Goal: Task Accomplishment & Management: Manage account settings

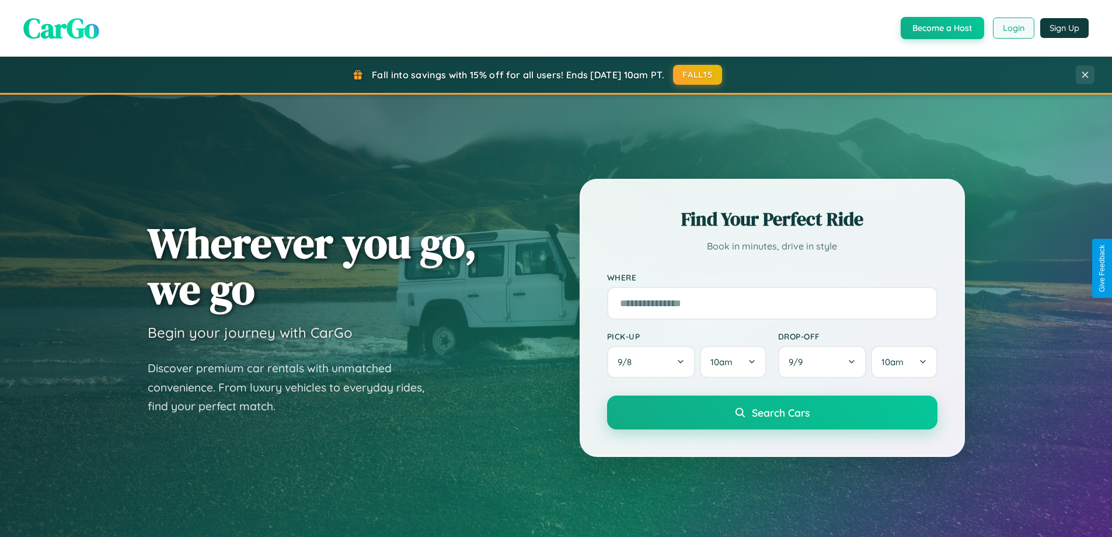
click at [1013, 28] on button "Login" at bounding box center [1013, 28] width 41 height 21
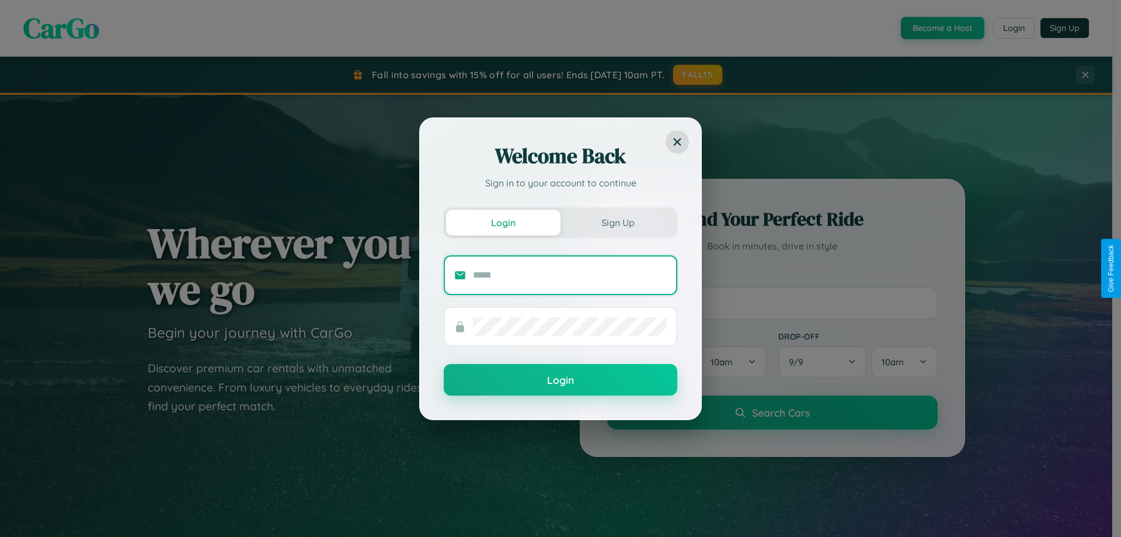
click at [570, 274] on input "text" at bounding box center [570, 275] width 194 height 19
type input "**********"
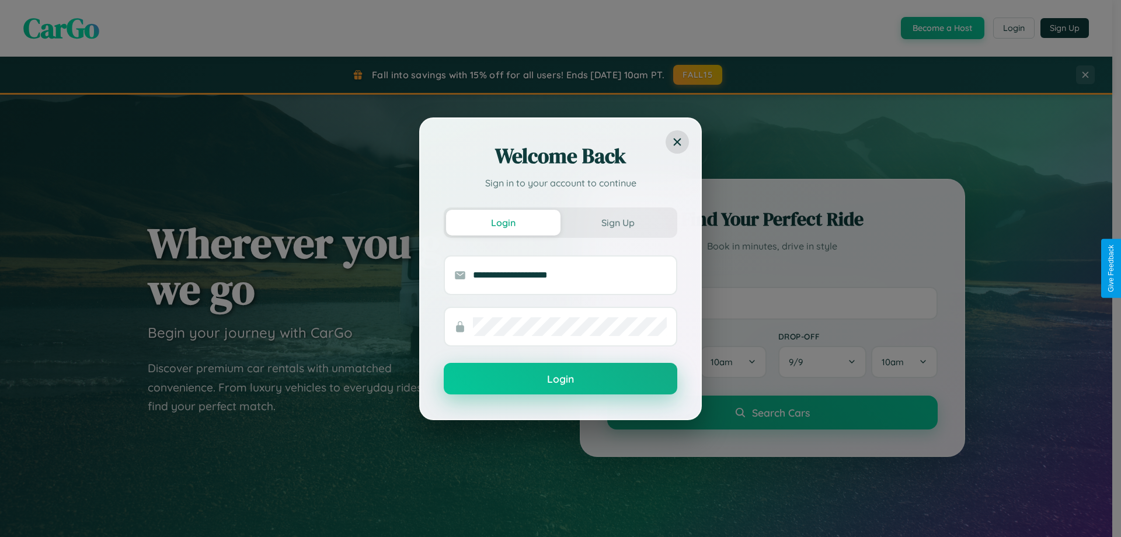
click at [560, 379] on button "Login" at bounding box center [561, 379] width 234 height 32
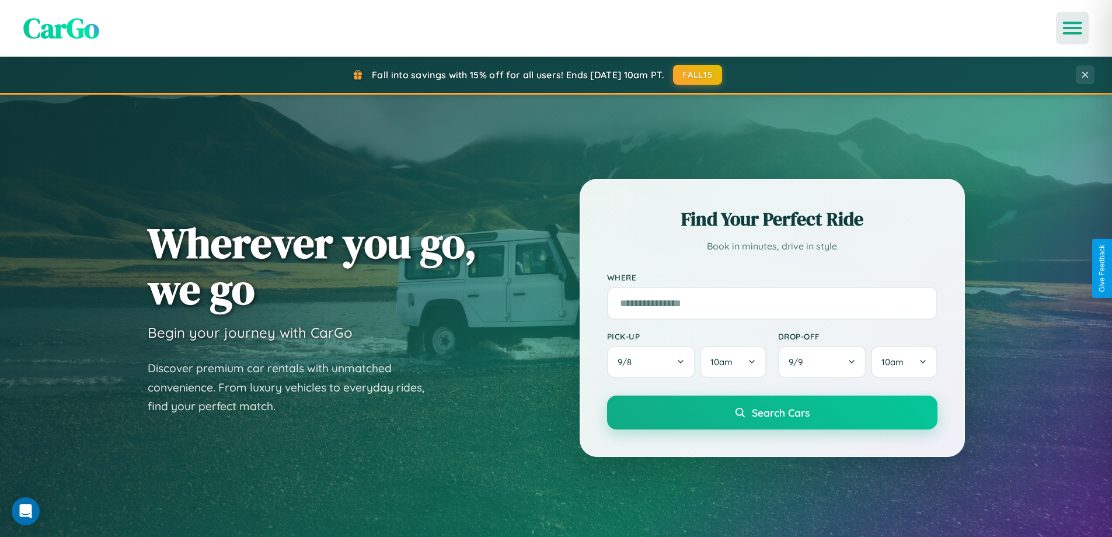
click at [1072, 28] on icon "Open menu" at bounding box center [1072, 28] width 17 height 11
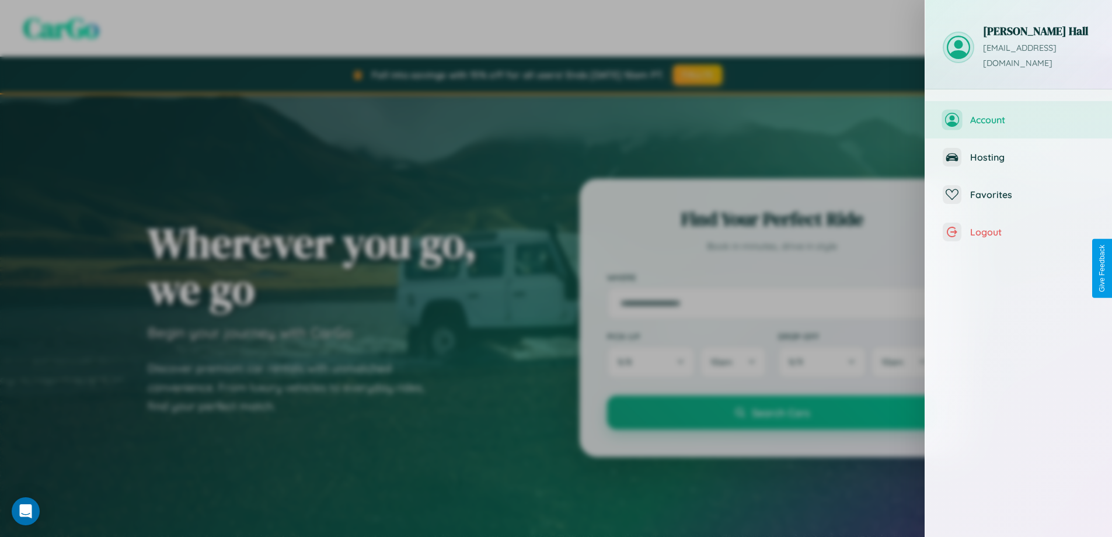
click at [1019, 114] on span "Account" at bounding box center [1032, 120] width 124 height 12
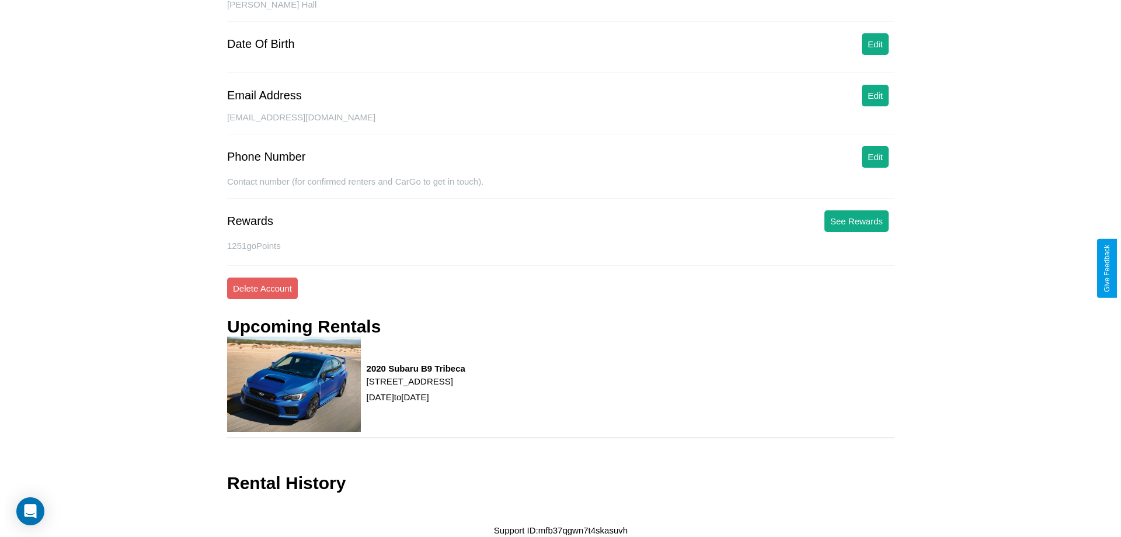
scroll to position [130, 0]
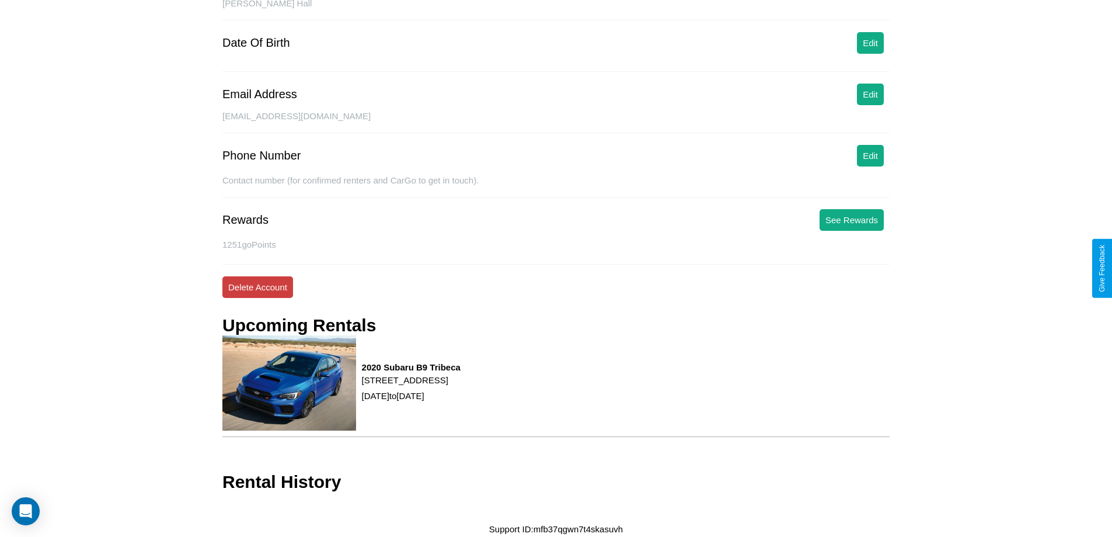
click at [257, 287] on button "Delete Account" at bounding box center [257, 287] width 71 height 22
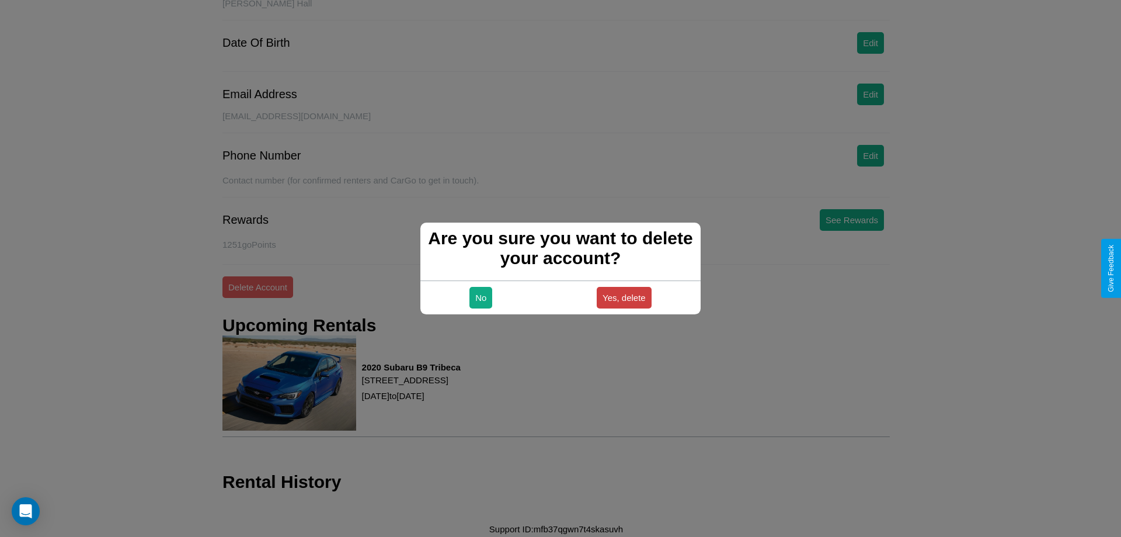
click at [623, 297] on button "Yes, delete" at bounding box center [624, 298] width 55 height 22
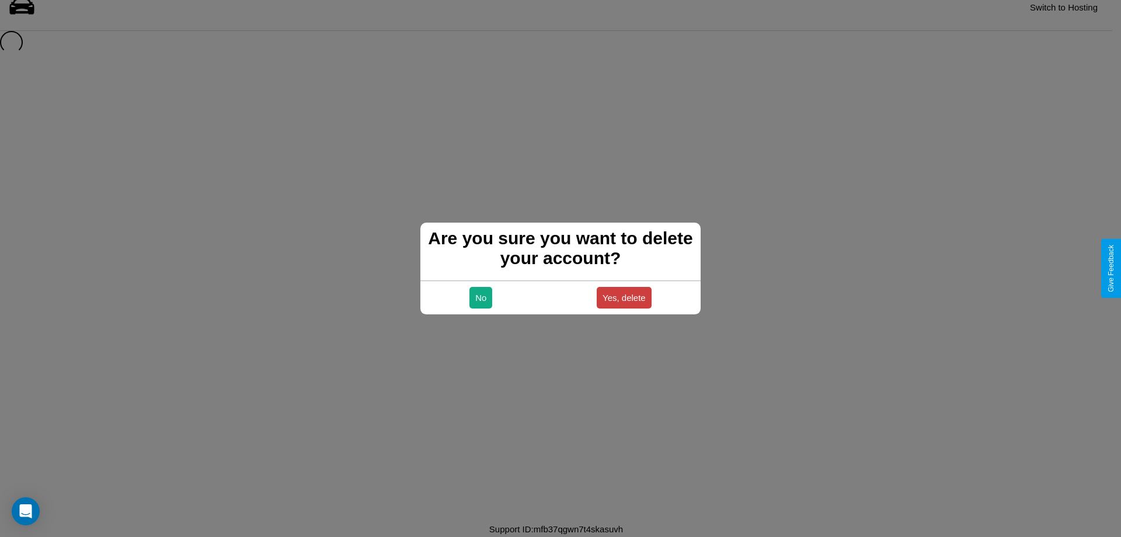
scroll to position [16, 0]
